Goal: Transaction & Acquisition: Purchase product/service

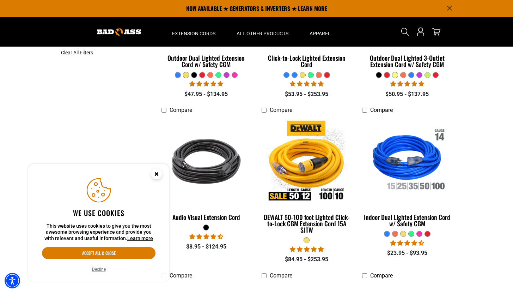
scroll to position [255, 0]
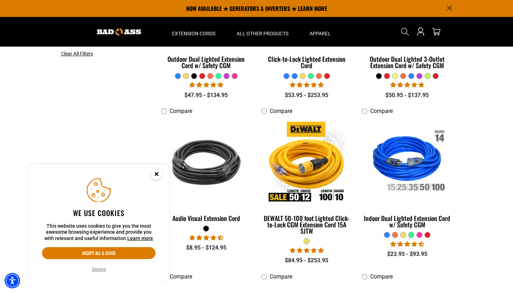
click at [159, 174] on circle "Close this option" at bounding box center [156, 174] width 11 height 11
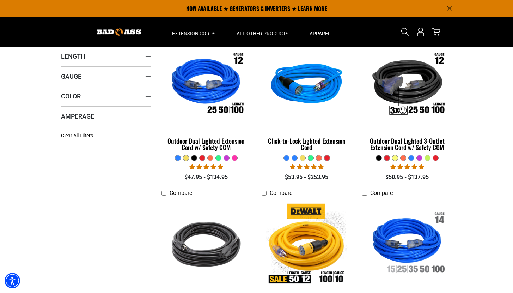
scroll to position [172, 0]
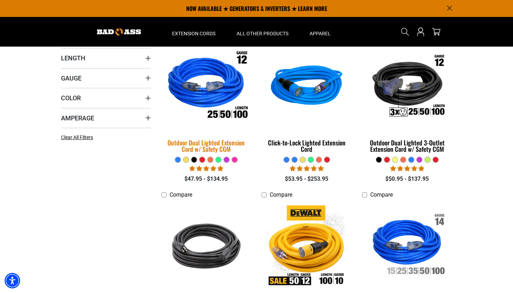
click at [185, 144] on div "Outdoor Dual Lighted Extension Cord w/ Safety CGM" at bounding box center [207, 145] width 90 height 13
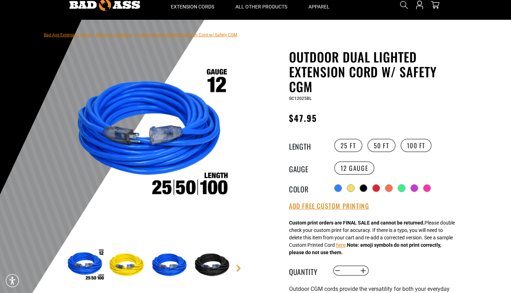
scroll to position [36, 0]
